Goal: Information Seeking & Learning: Understand process/instructions

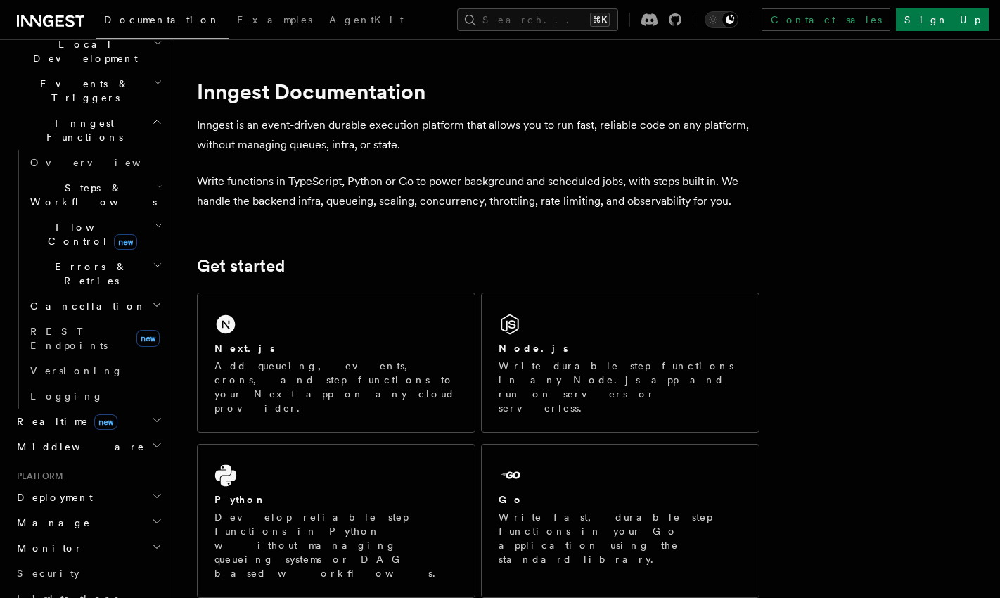
scroll to position [417, 0]
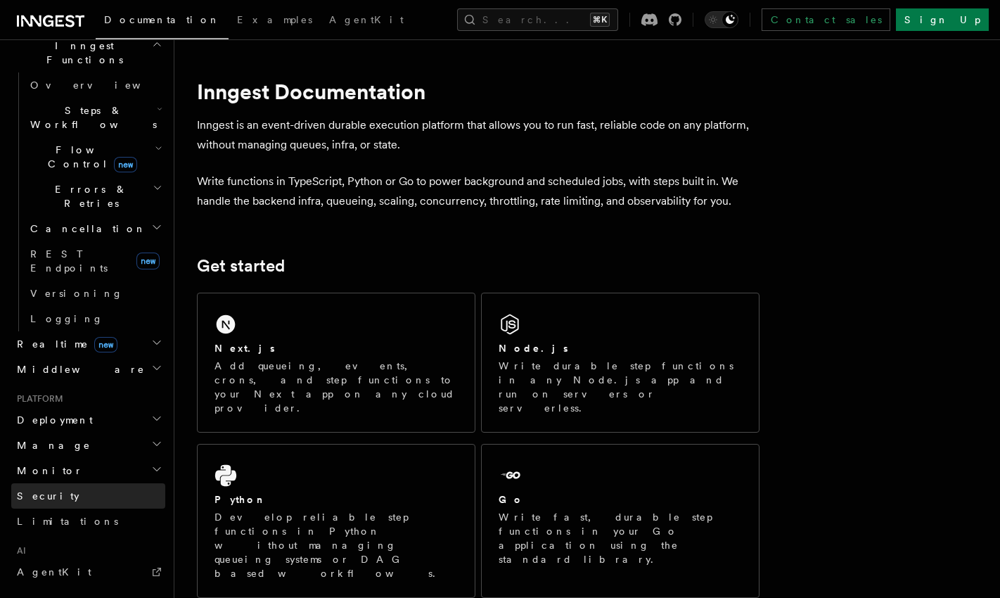
click at [65, 483] on link "Security" at bounding box center [88, 495] width 154 height 25
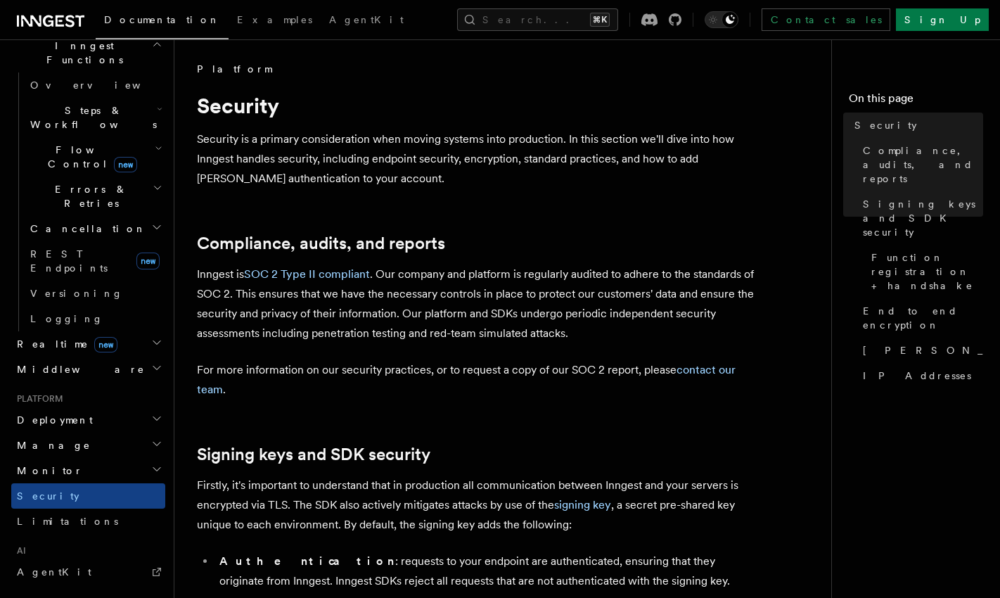
click at [68, 458] on h2 "Monitor" at bounding box center [88, 470] width 154 height 25
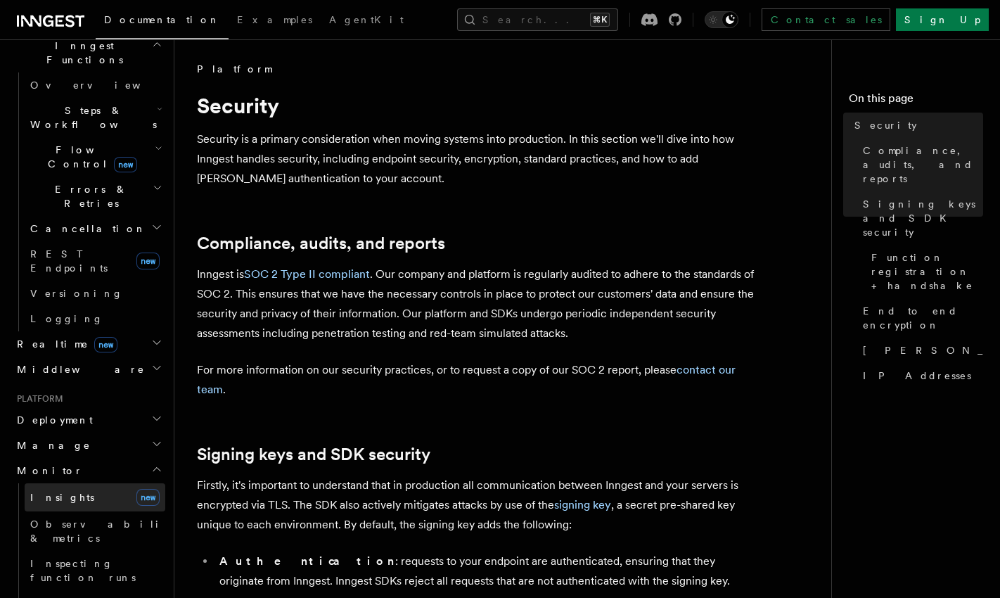
click at [65, 483] on link "Insights new" at bounding box center [95, 497] width 141 height 28
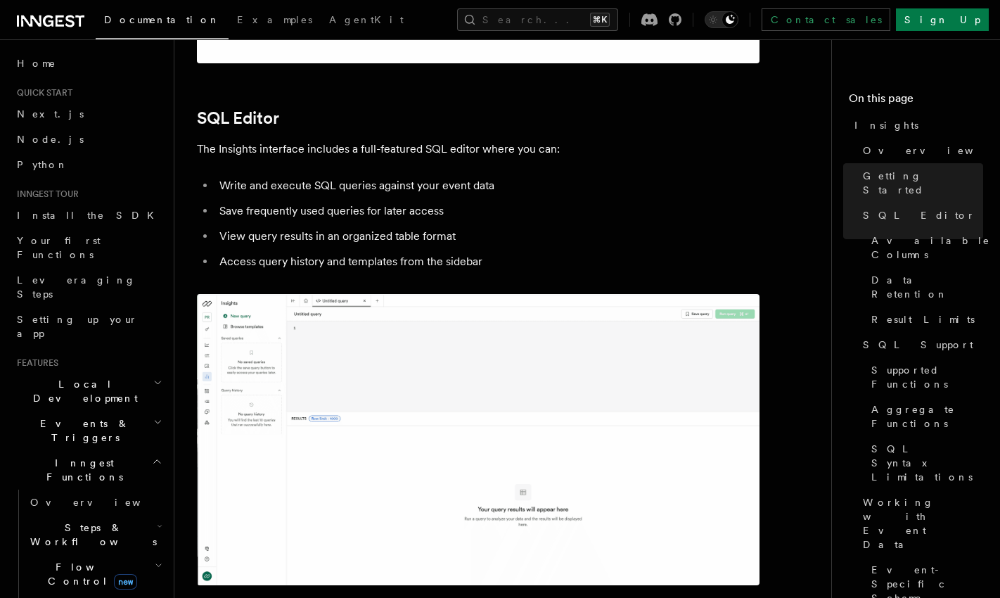
click at [152, 456] on icon "button" at bounding box center [157, 461] width 11 height 11
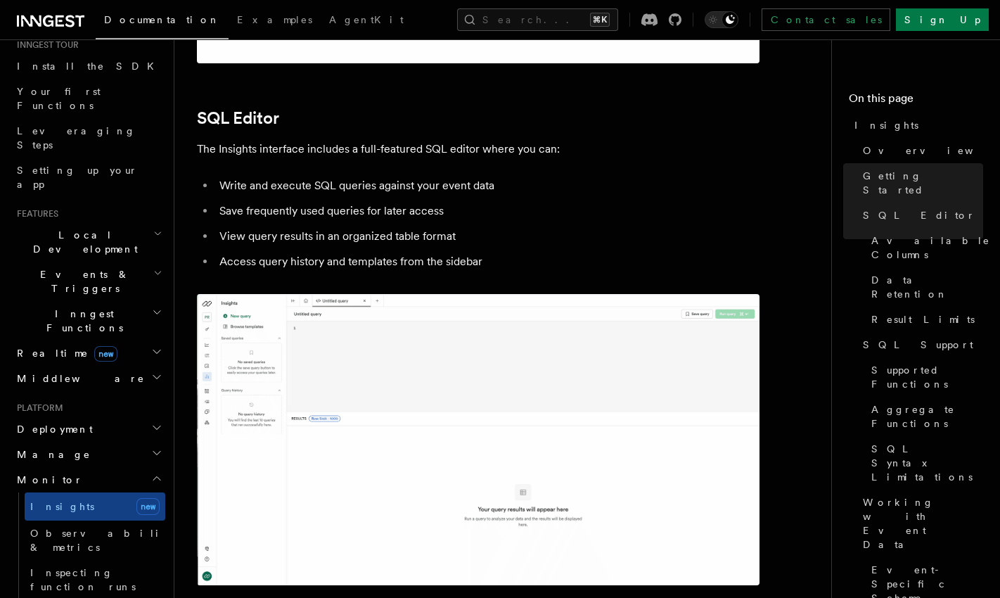
click at [151, 473] on icon "button" at bounding box center [156, 478] width 11 height 11
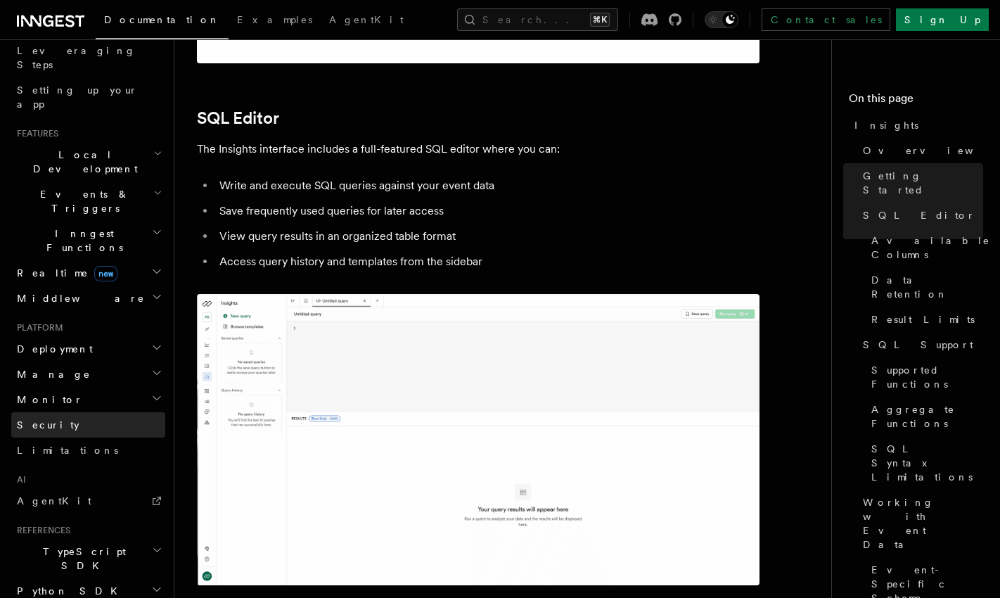
scroll to position [302, 0]
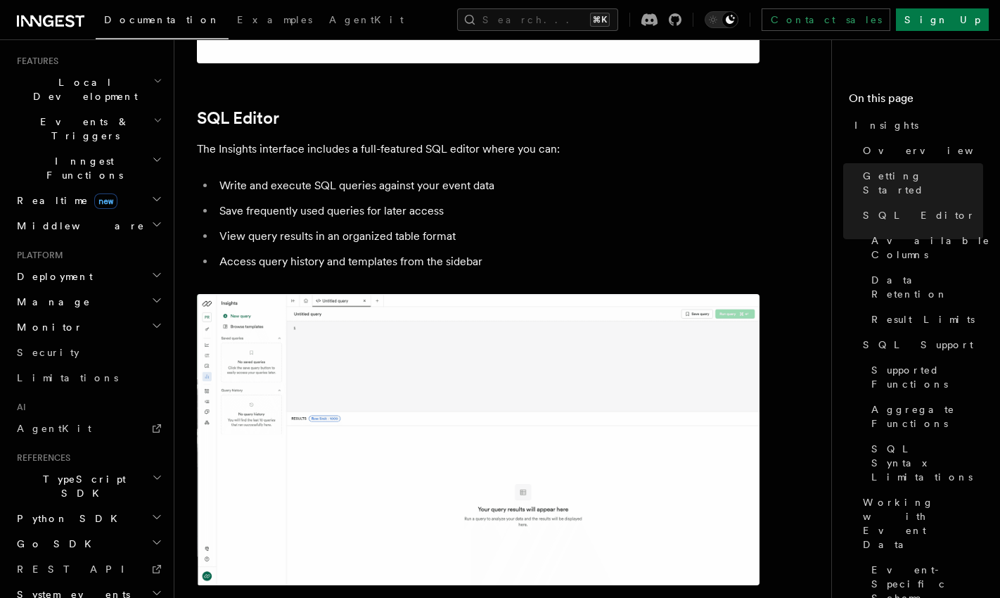
click at [152, 472] on icon "button" at bounding box center [157, 477] width 11 height 11
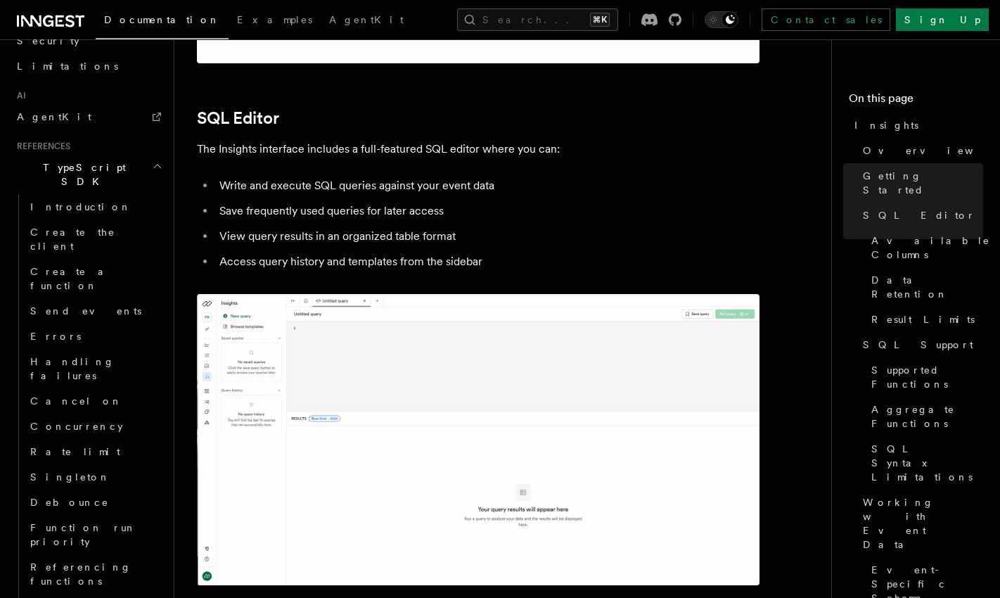
scroll to position [541, 0]
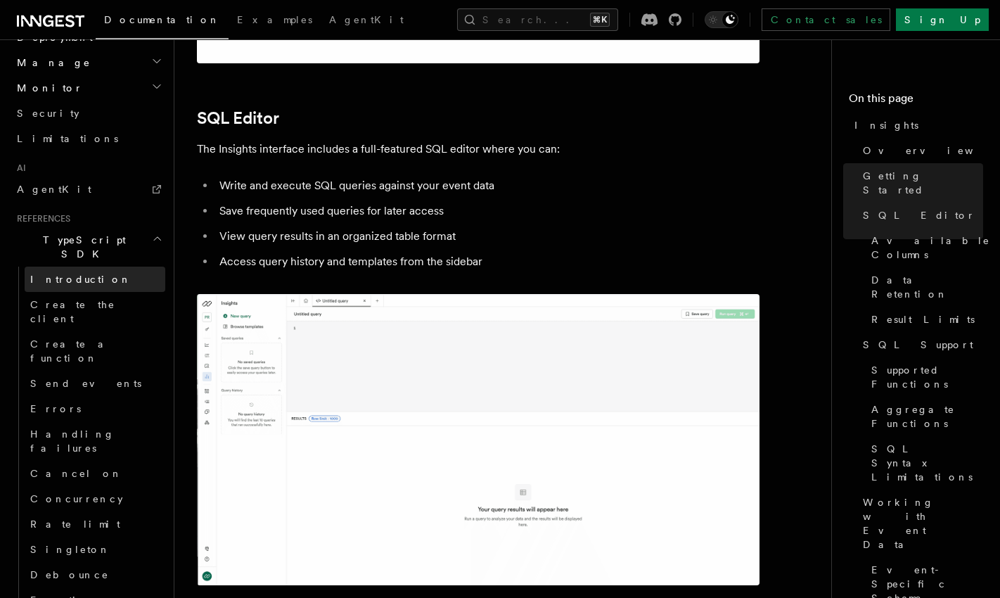
click at [67, 274] on span "Introduction" at bounding box center [80, 279] width 101 height 11
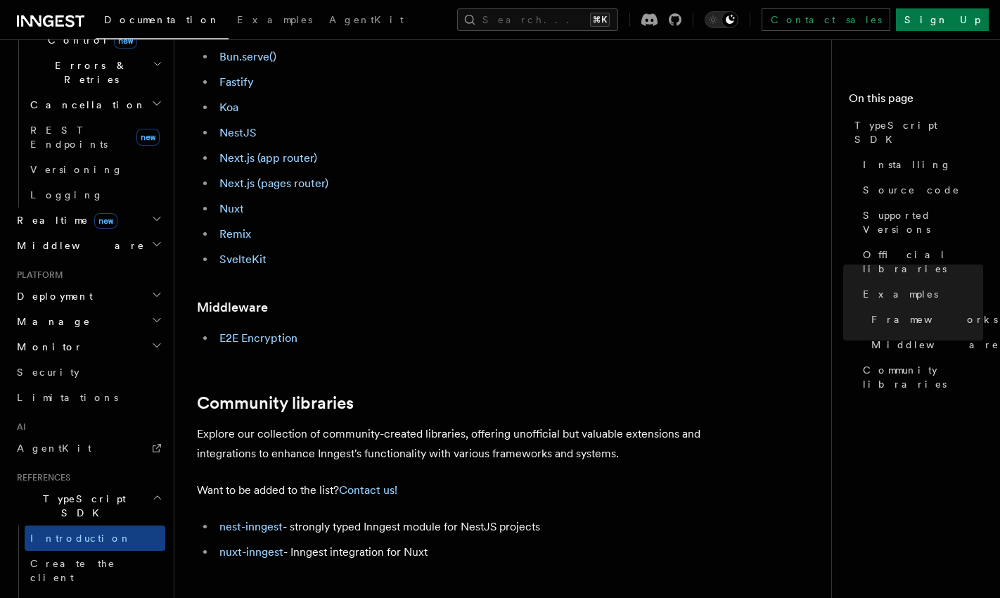
scroll to position [560, 0]
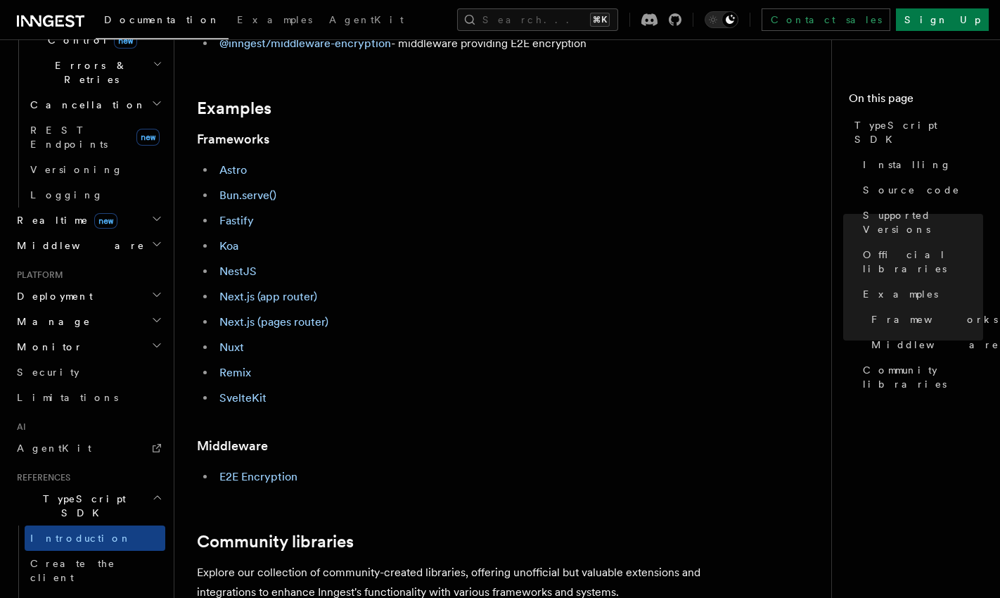
click at [367, 194] on li "Bun.serve()" at bounding box center [487, 196] width 544 height 20
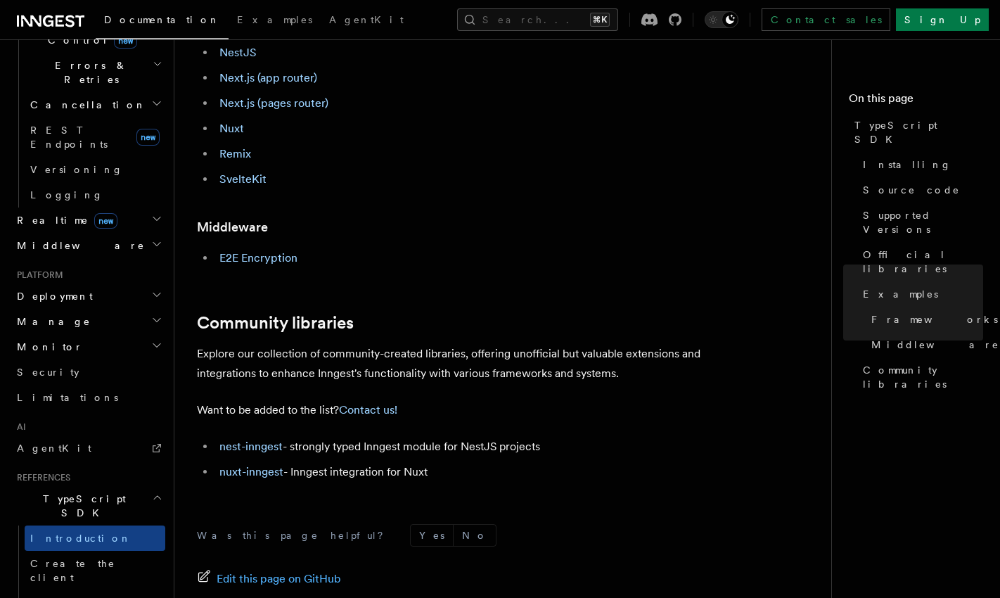
scroll to position [939, 0]
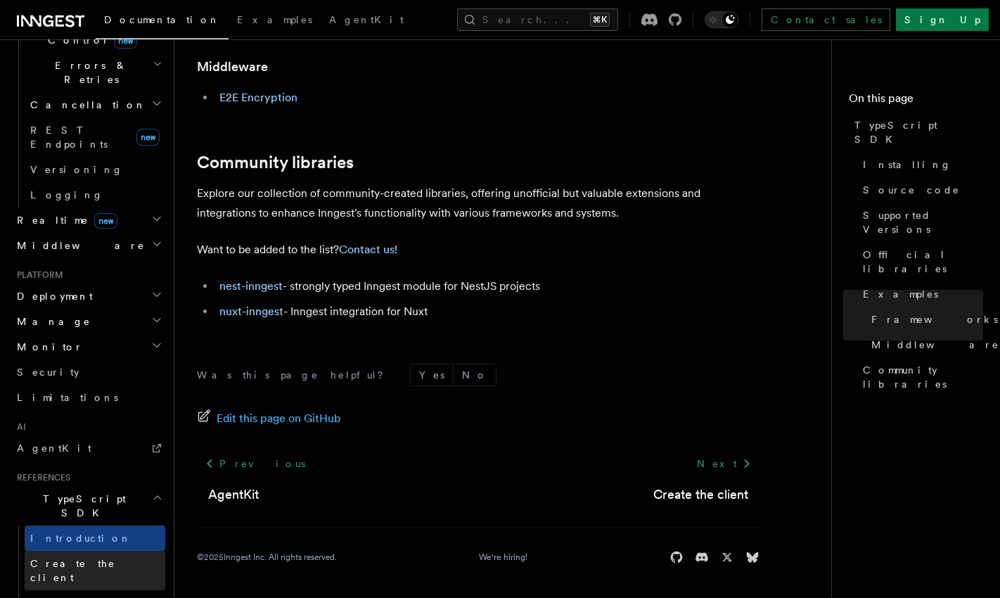
click at [45, 558] on span "Create the client" at bounding box center [72, 570] width 85 height 25
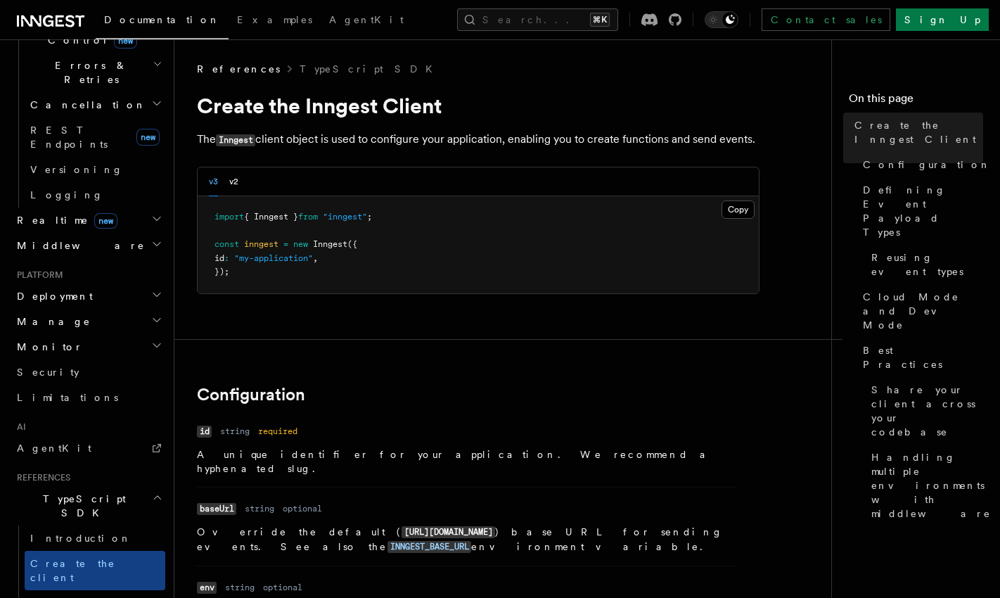
click at [320, 292] on pre "import { Inngest } from "inngest" ; const inngest = new Inngest ({ id : "my-app…" at bounding box center [478, 244] width 561 height 97
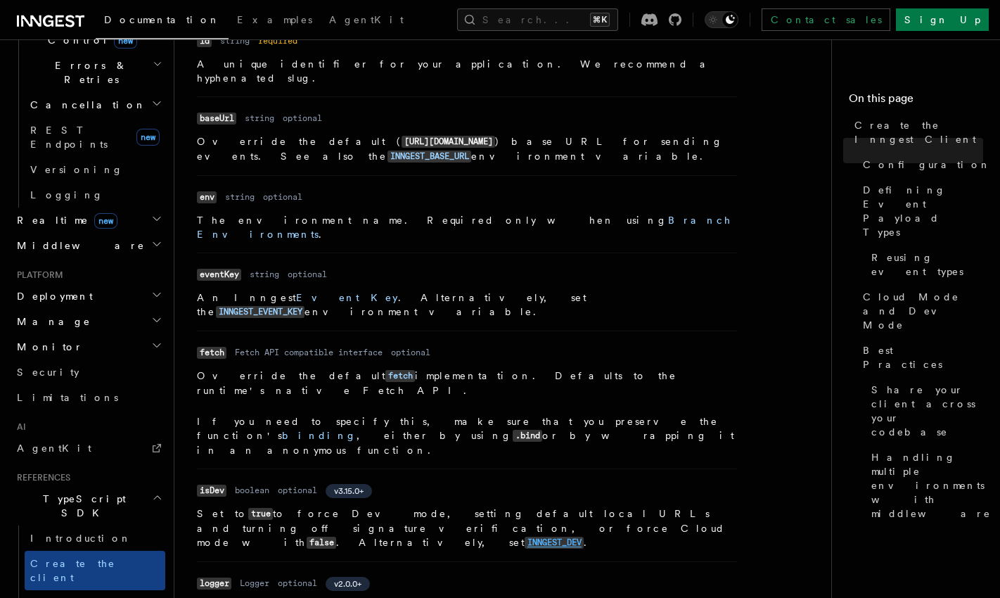
scroll to position [631, 0]
